Goal: Information Seeking & Learning: Learn about a topic

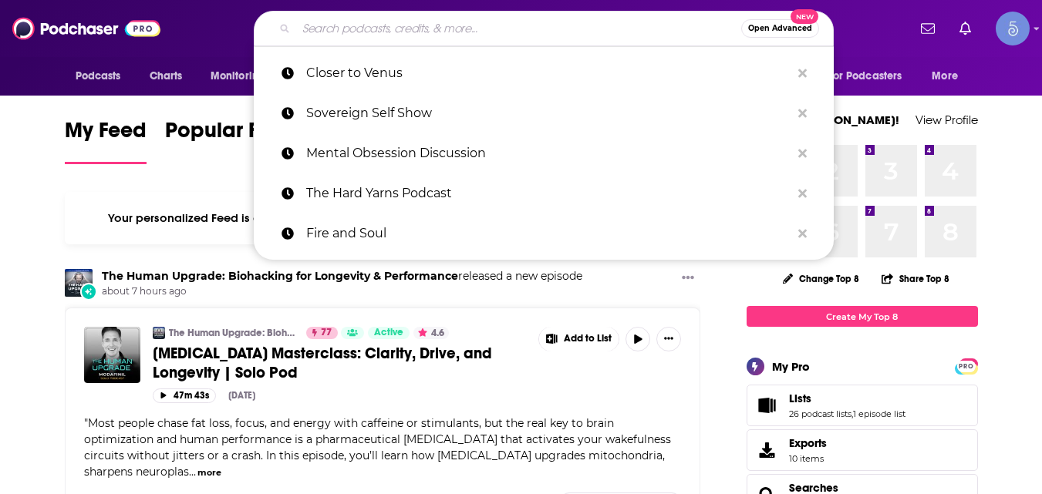
click at [587, 22] on input "Search podcasts, credits, & more..." at bounding box center [518, 28] width 445 height 25
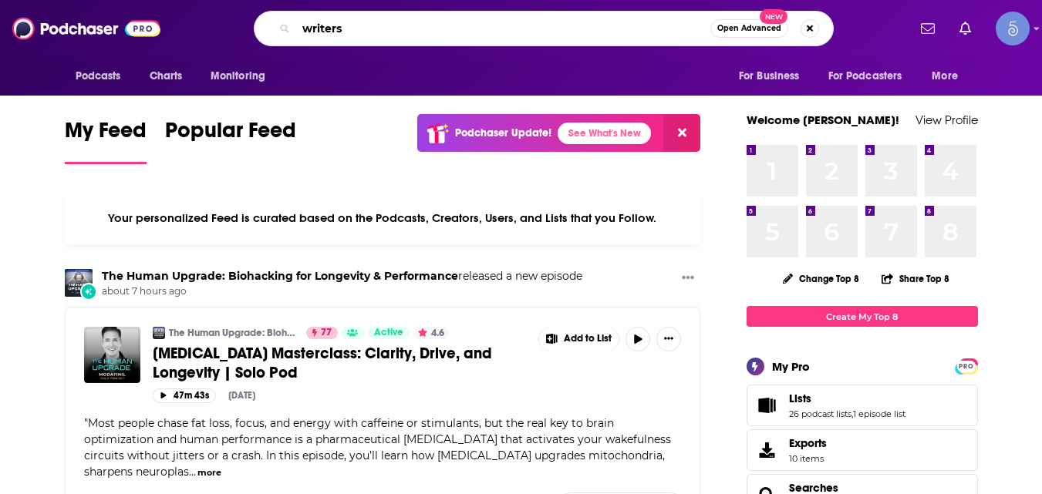
type input "writers"
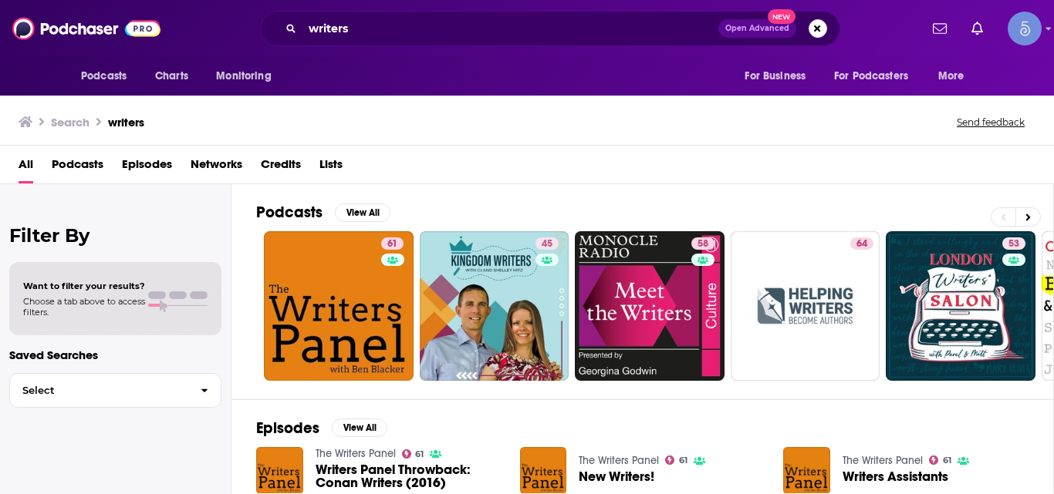
click at [79, 161] on span "Podcasts" at bounding box center [78, 168] width 52 height 32
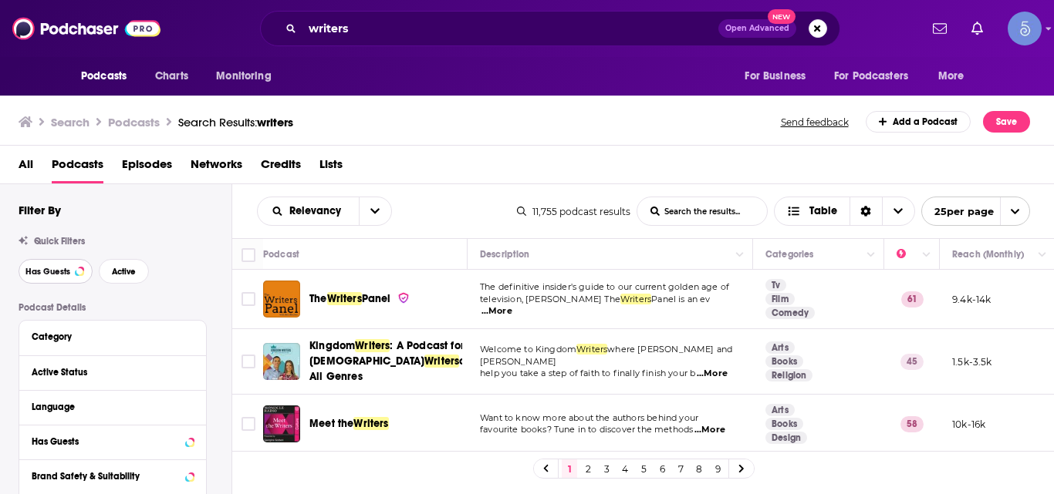
click at [66, 271] on span "Has Guests" at bounding box center [47, 272] width 45 height 8
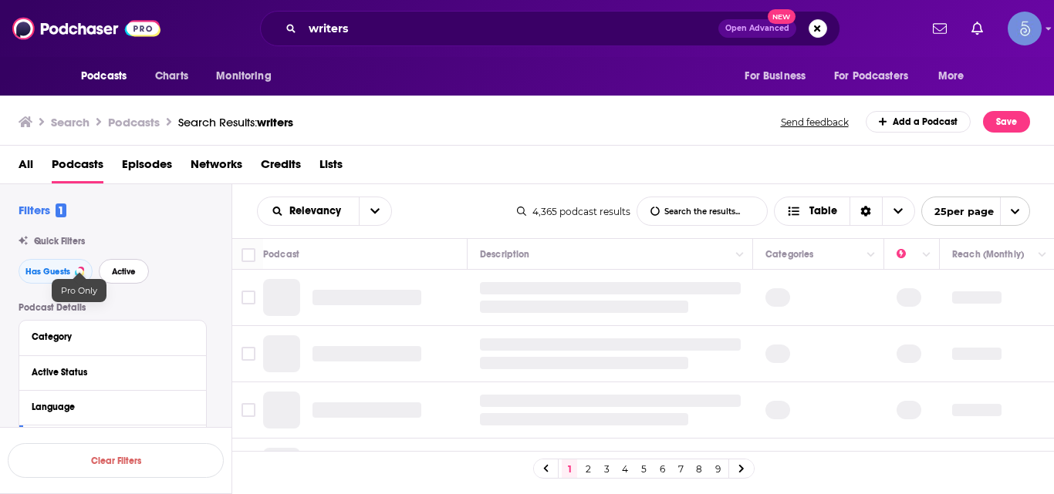
click at [130, 270] on span "Active" at bounding box center [124, 272] width 24 height 8
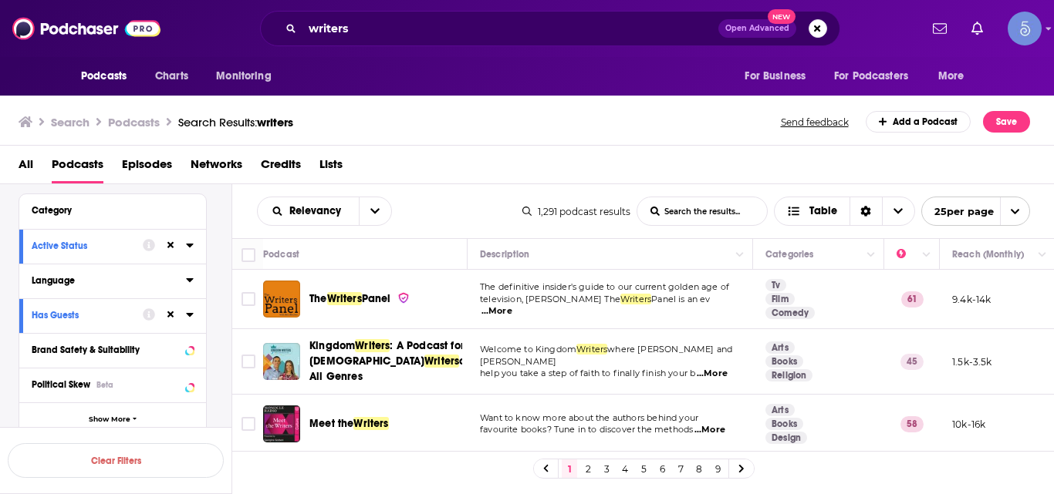
click at [190, 279] on icon at bounding box center [189, 280] width 7 height 4
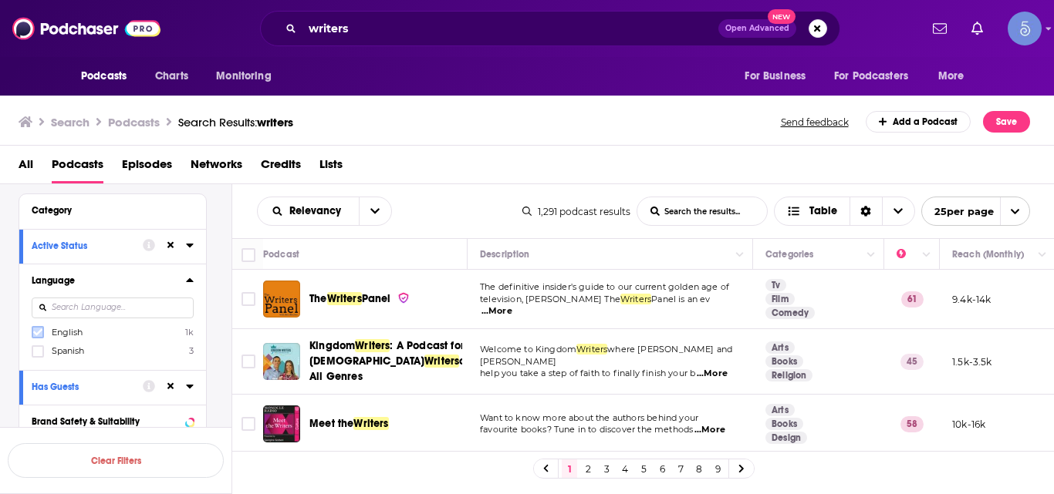
click at [38, 329] on icon at bounding box center [37, 332] width 9 height 9
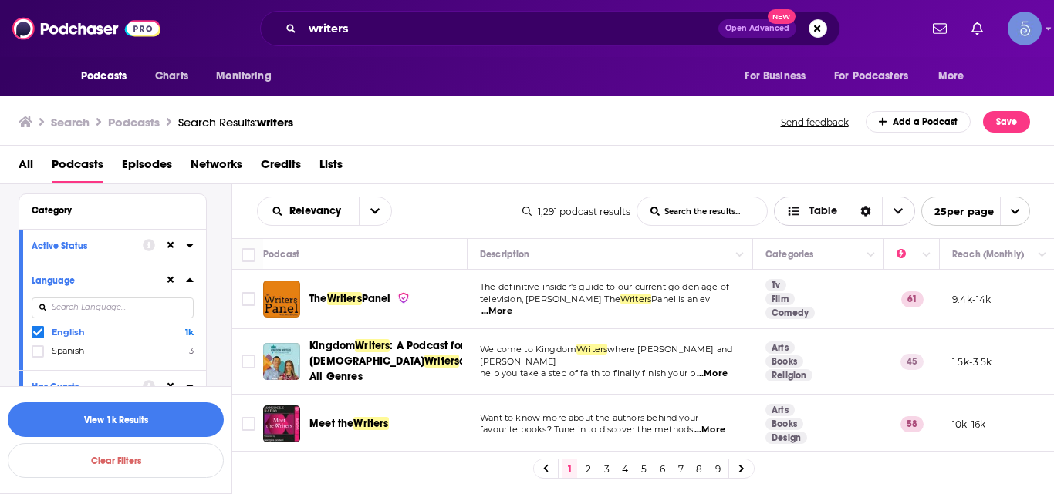
click at [822, 221] on span "Table" at bounding box center [812, 212] width 75 height 26
click at [841, 241] on span "Card" at bounding box center [854, 239] width 96 height 8
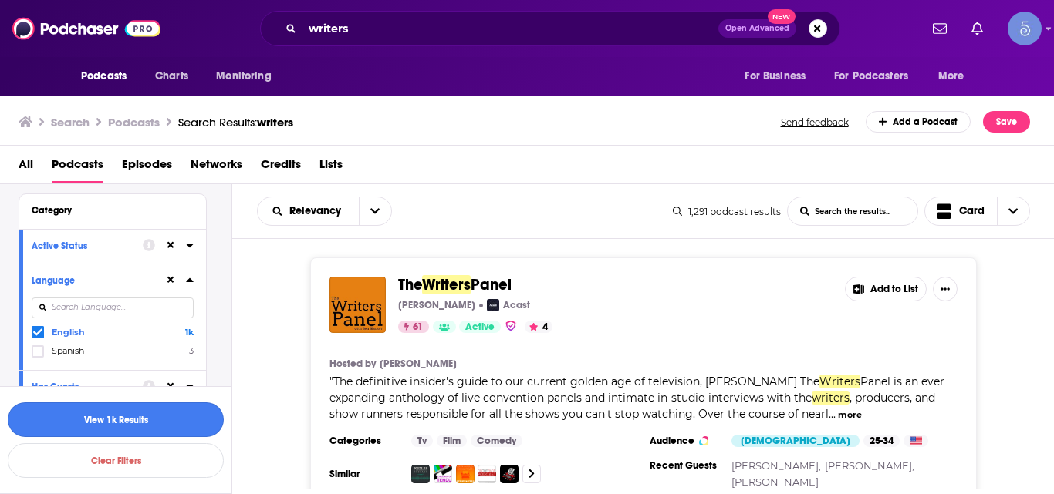
click at [140, 405] on button "View 1k Results" at bounding box center [116, 420] width 216 height 35
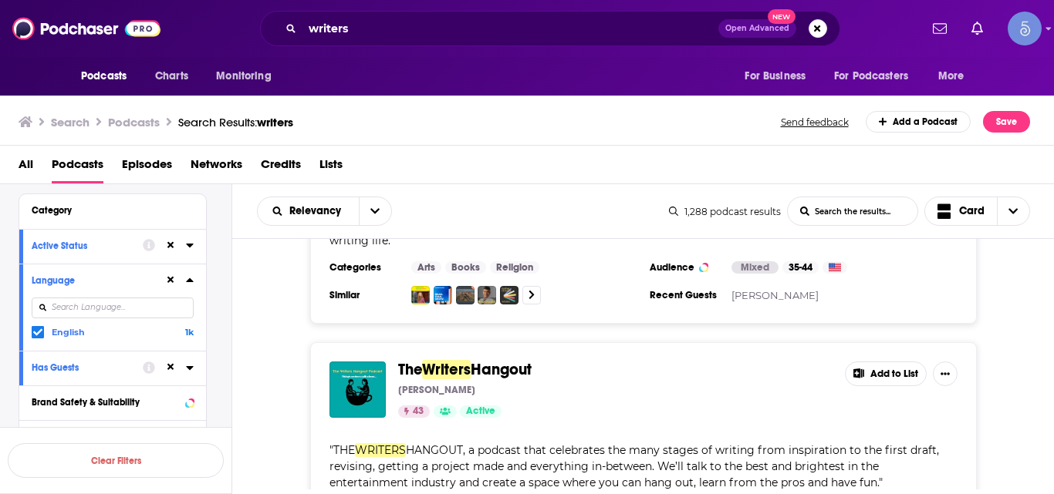
scroll to position [1871, 0]
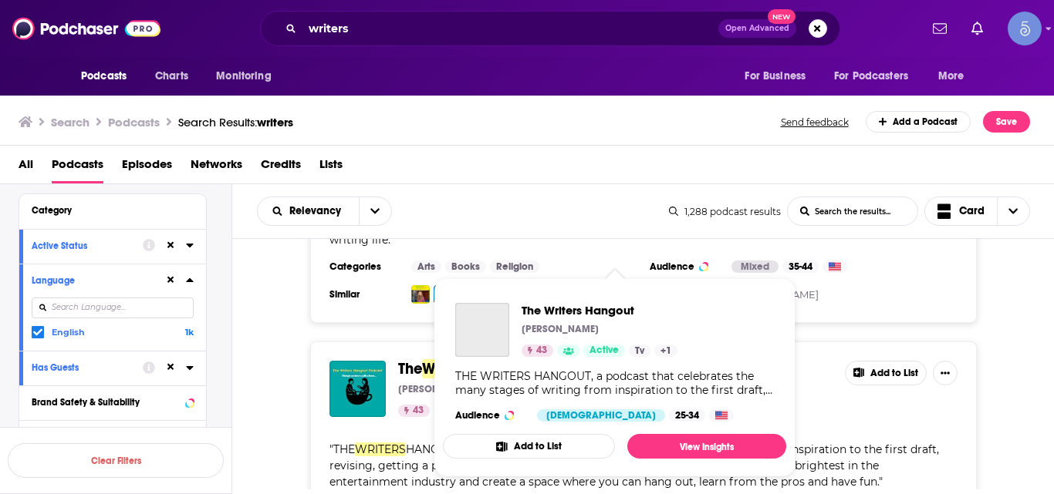
drag, startPoint x: 523, startPoint y: 335, endPoint x: 302, endPoint y: 346, distance: 221.7
click at [302, 346] on div "The Writers Hangout Sandy Adomaitis 43 Active Add to List " THE WRITERS HANGOUT…" at bounding box center [643, 454] width 822 height 224
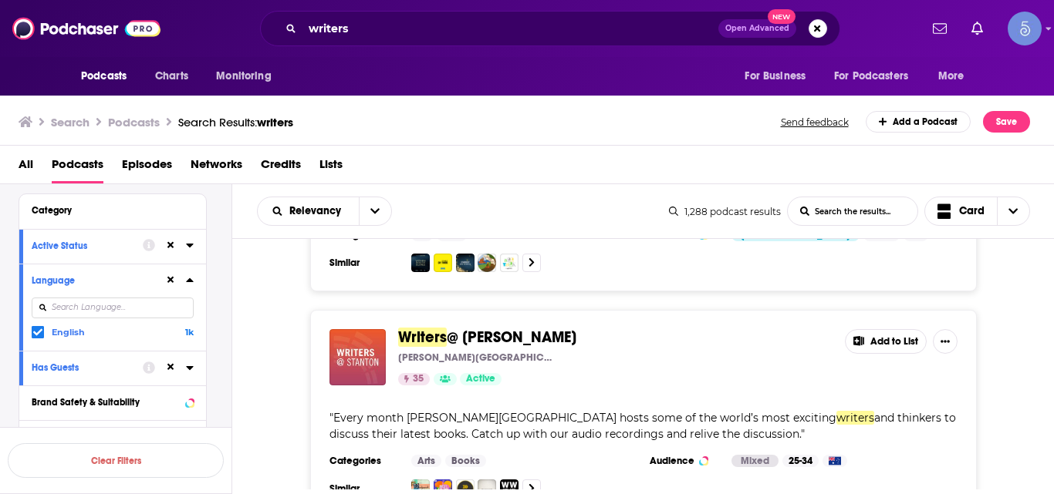
scroll to position [2145, 0]
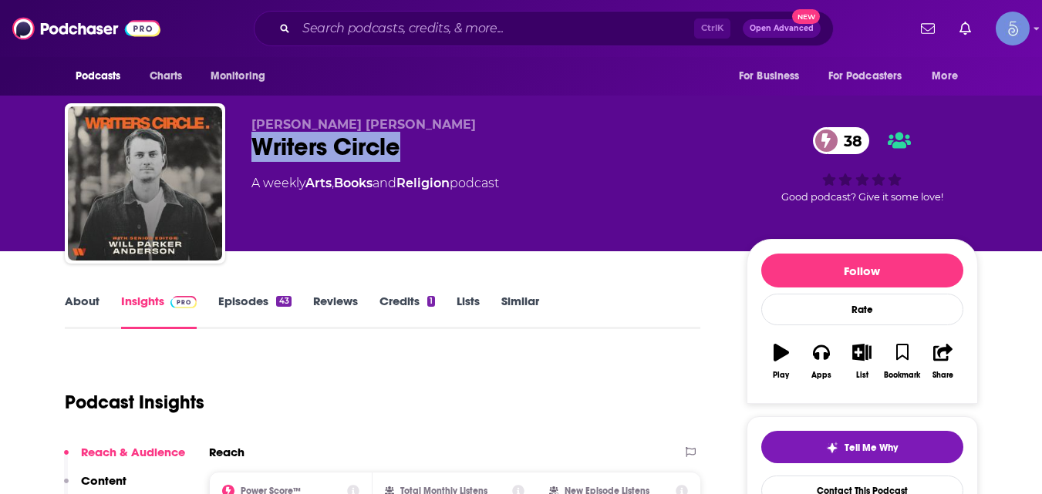
drag, startPoint x: 231, startPoint y: 143, endPoint x: 436, endPoint y: 133, distance: 205.4
click at [436, 133] on div "[PERSON_NAME] [PERSON_NAME] Writers Circle 38 A weekly Arts , Books and Religio…" at bounding box center [521, 186] width 913 height 167
copy h2 "Writers Circle"
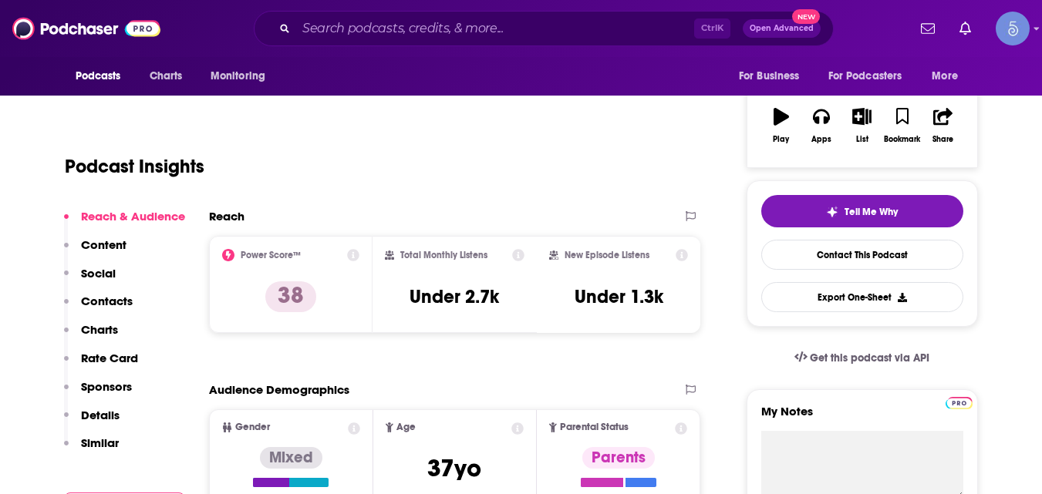
scroll to position [237, 0]
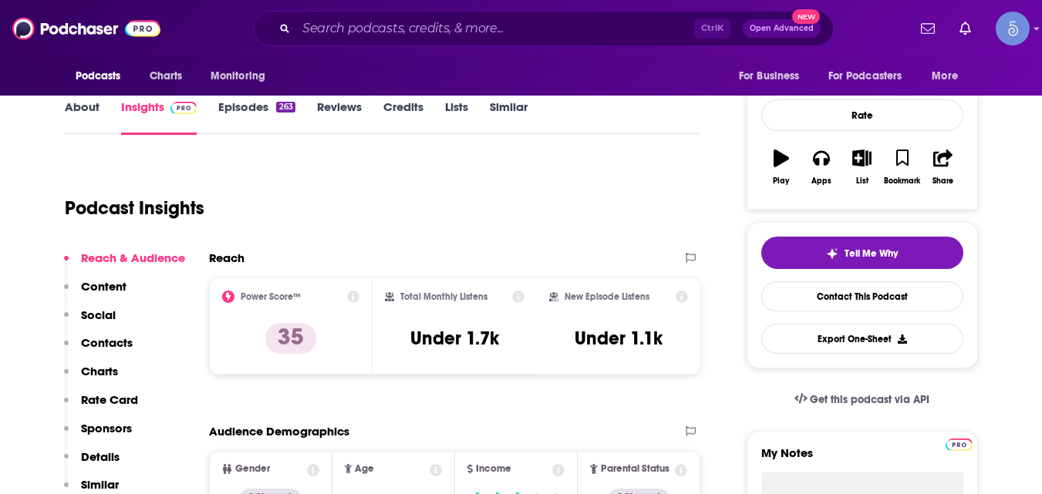
scroll to position [190, 0]
